Goal: Task Accomplishment & Management: Use online tool/utility

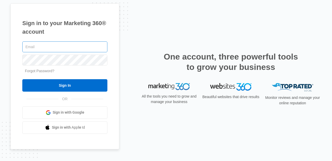
click at [91, 47] on input "text" at bounding box center [64, 47] width 85 height 11
type input "[PERSON_NAME][EMAIL_ADDRESS][PERSON_NAME][DOMAIN_NAME]"
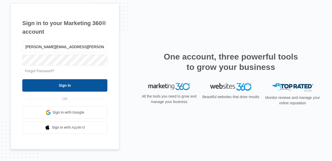
click at [85, 86] on input "Sign In" at bounding box center [64, 85] width 85 height 12
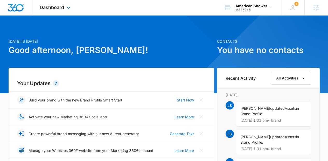
click at [59, 14] on div "Dashboard Apps Reputation CRM Email Social Content Ads Intelligence Files Brand…" at bounding box center [56, 7] width 48 height 15
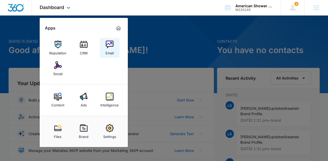
click at [111, 50] on div "Email" at bounding box center [110, 52] width 8 height 7
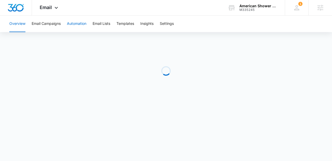
click at [80, 20] on button "Automation" at bounding box center [76, 24] width 19 height 17
click at [263, 155] on body "Email Apps Reputation CRM Email Social Content Ads Intelligence Files Brand Set…" at bounding box center [166, 80] width 332 height 161
